Goal: Task Accomplishment & Management: Complete application form

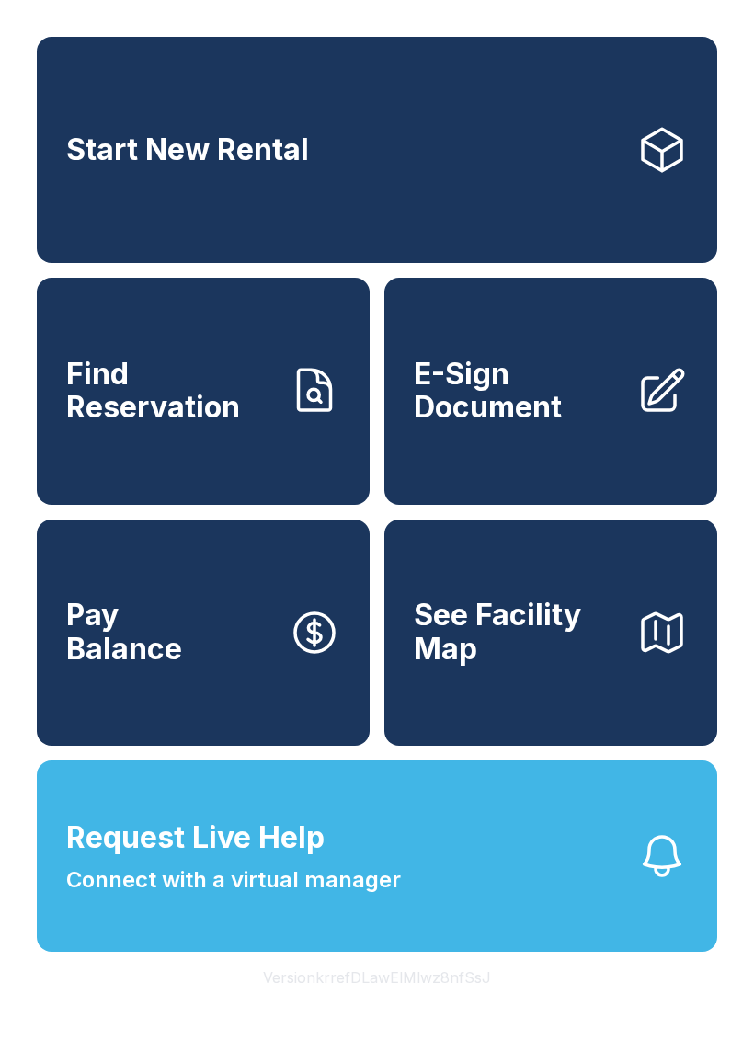
click at [307, 897] on span "Connect with a virtual manager" at bounding box center [233, 880] width 335 height 33
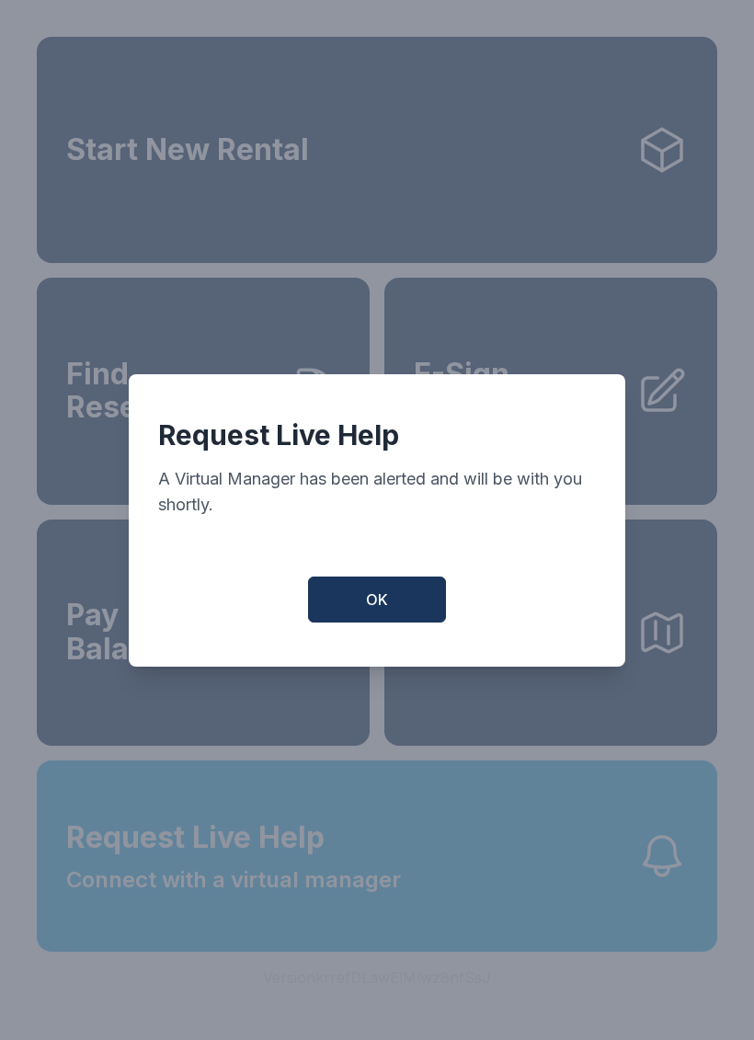
click at [400, 610] on button "OK" at bounding box center [377, 600] width 138 height 46
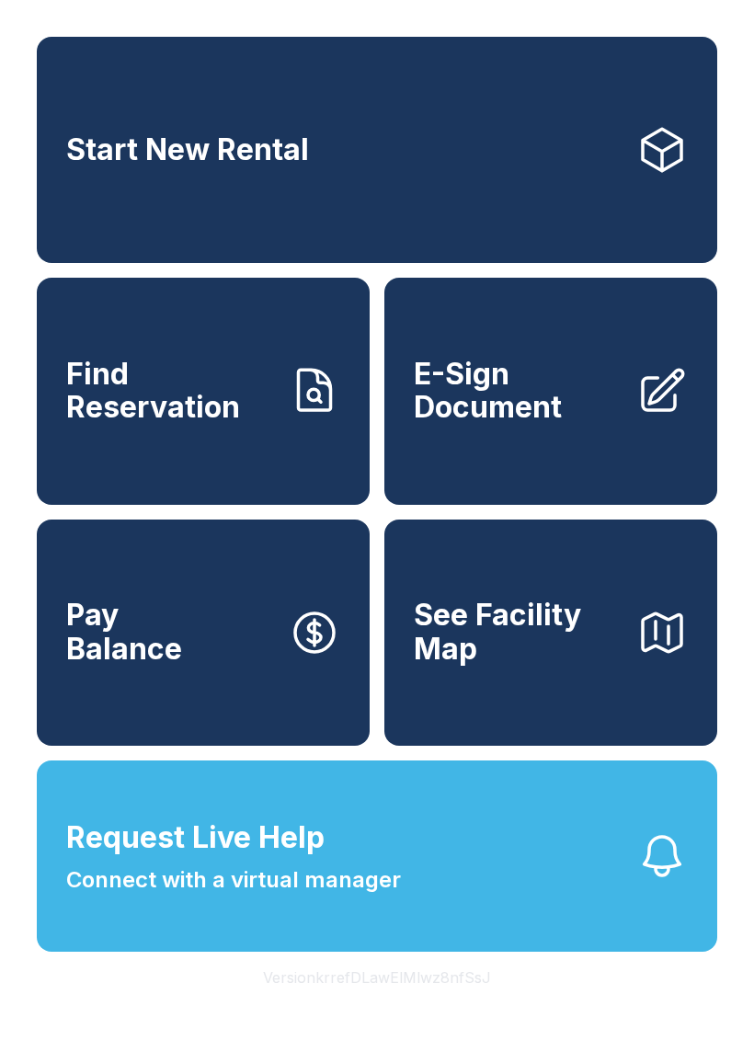
click at [314, 860] on span "Request Live Help" at bounding box center [195, 838] width 258 height 44
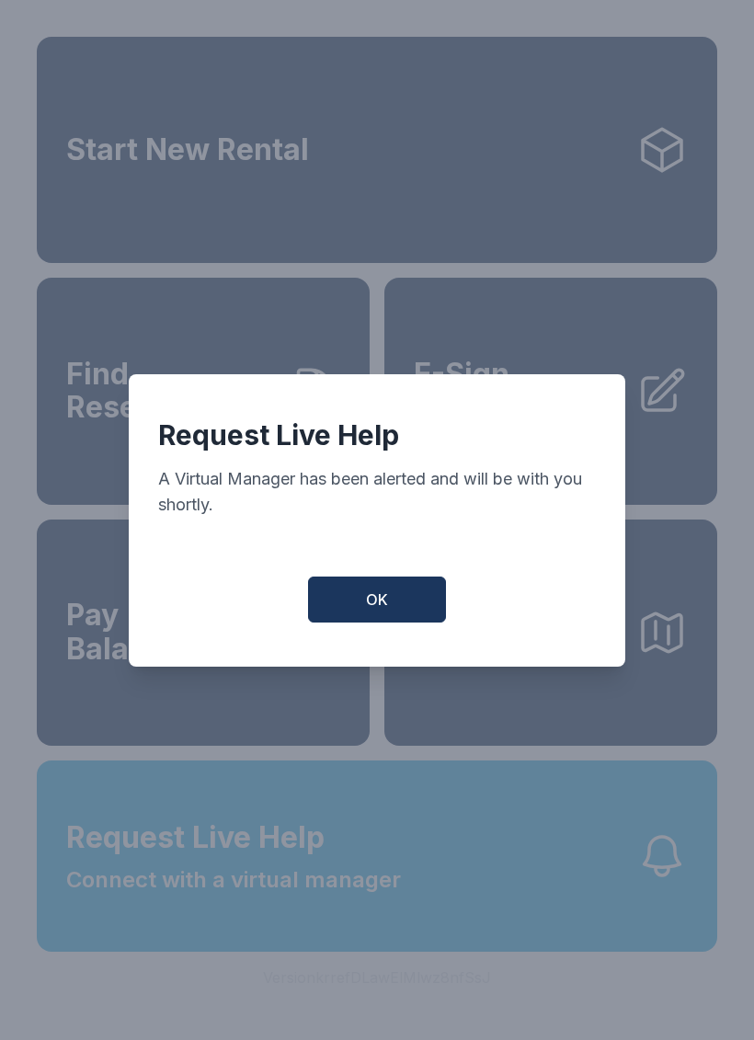
click at [393, 615] on button "OK" at bounding box center [377, 600] width 138 height 46
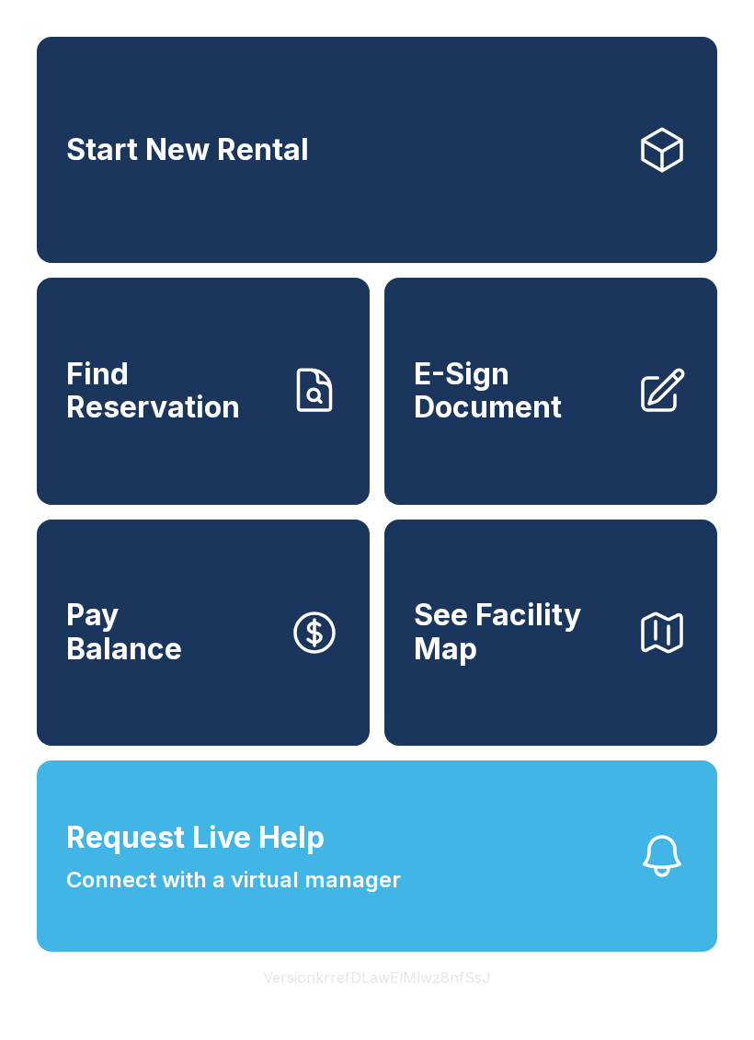
click at [500, 469] on link "E-Sign Document" at bounding box center [550, 391] width 333 height 226
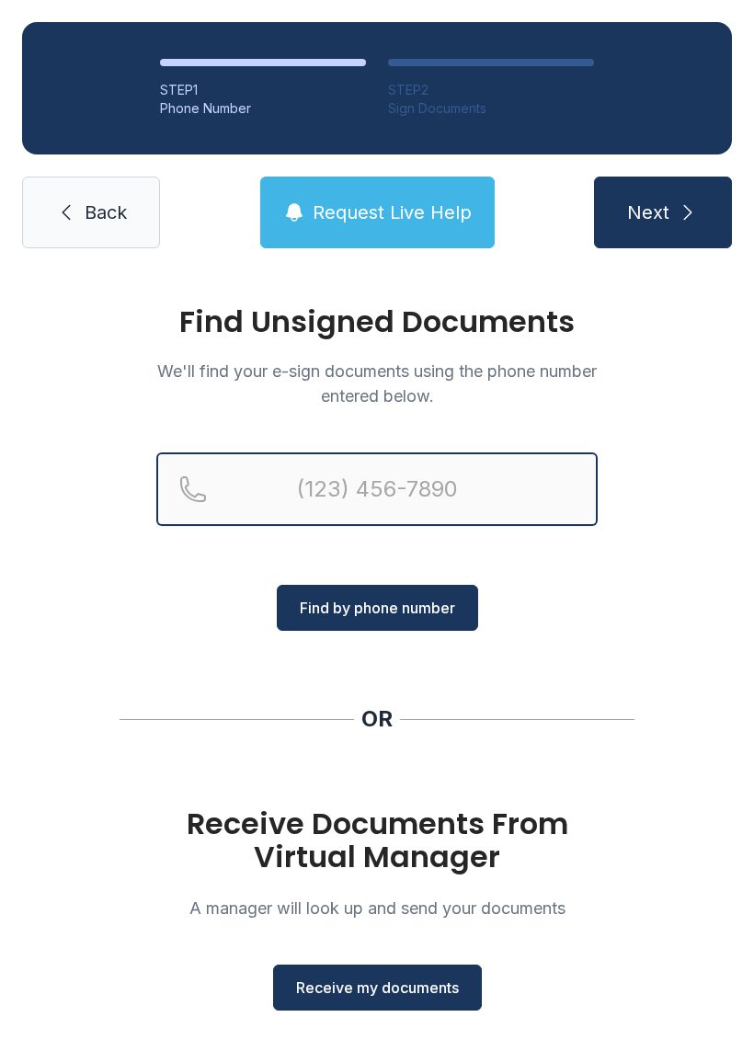
click at [351, 500] on input "Reservation phone number" at bounding box center [376, 490] width 441 height 74
type input "[PHONE_NUMBER]"
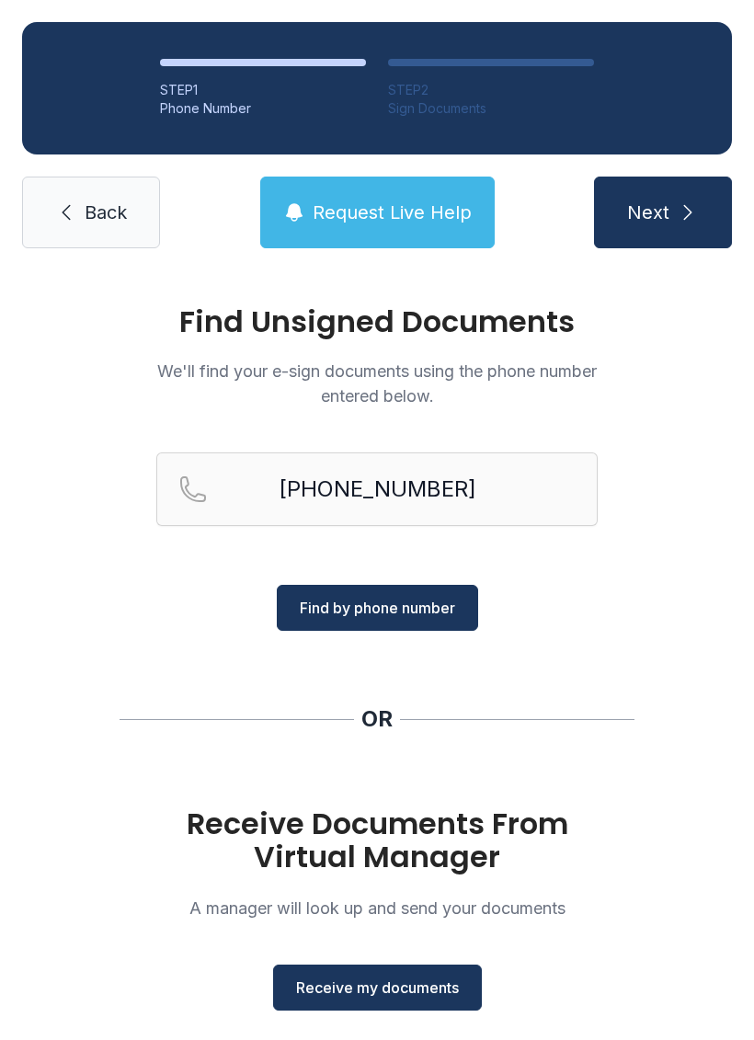
click at [397, 601] on span "Find by phone number" at bounding box center [377, 608] width 155 height 22
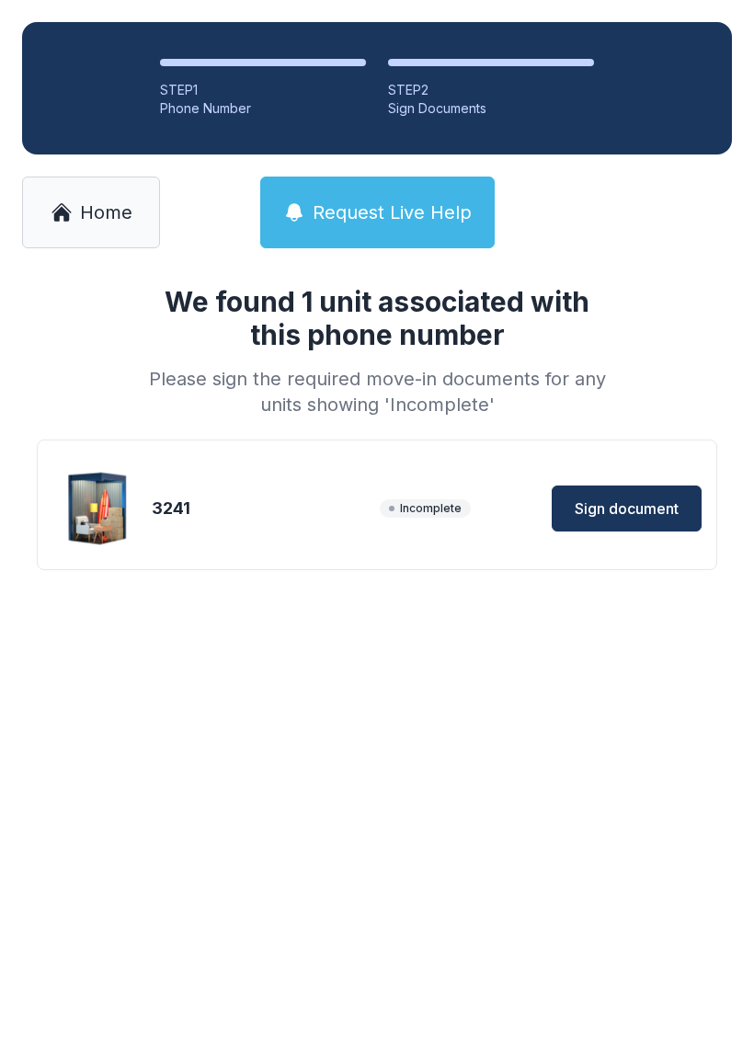
click at [611, 508] on span "Sign document" at bounding box center [627, 509] width 104 height 22
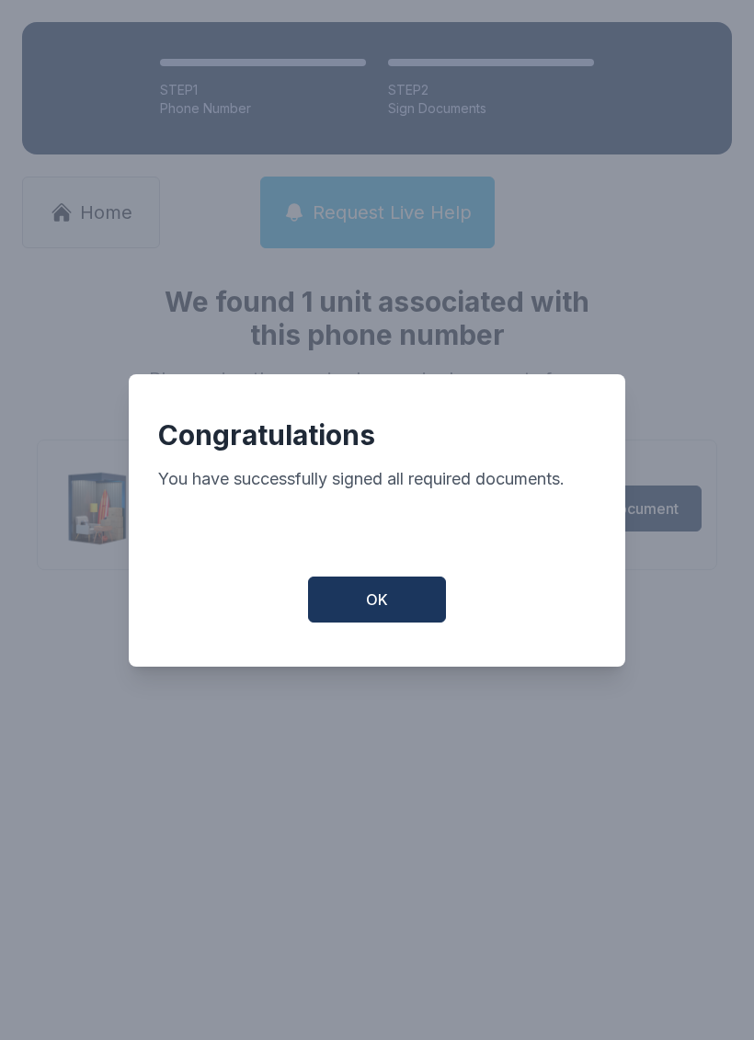
click at [407, 597] on button "OK" at bounding box center [377, 600] width 138 height 46
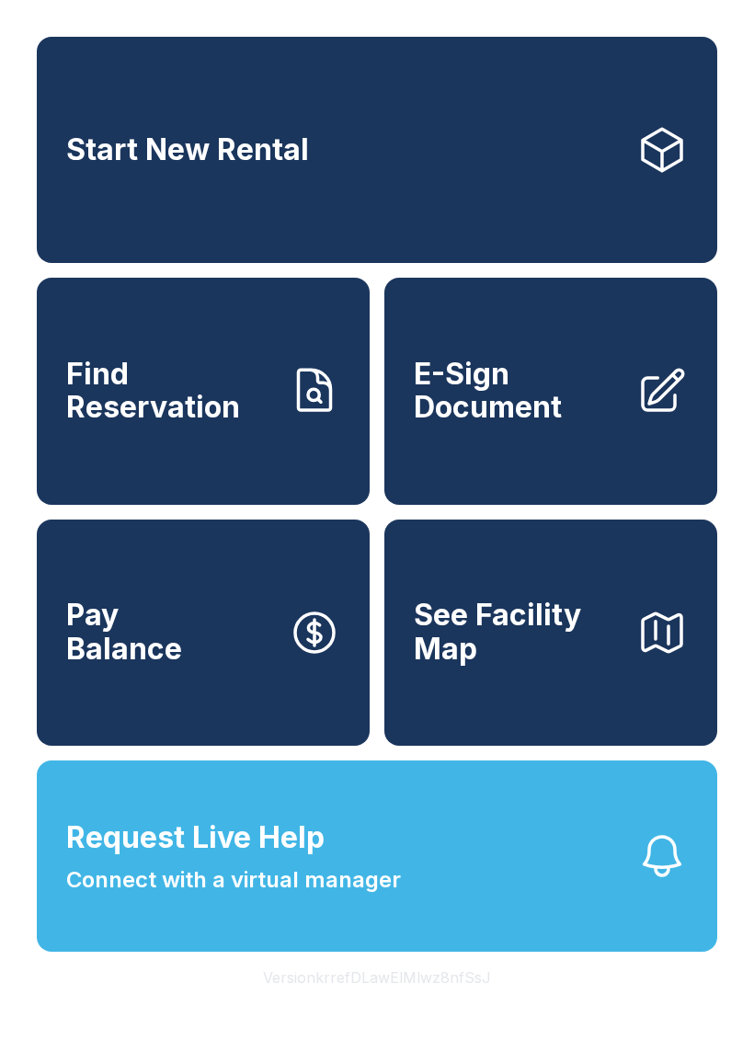
click at [201, 662] on button "Pay Balance" at bounding box center [203, 633] width 333 height 226
